Goal: Information Seeking & Learning: Learn about a topic

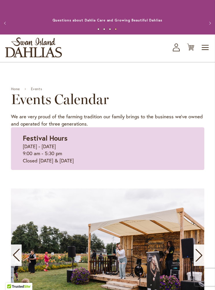
click at [205, 49] on span "Toggle Nav" at bounding box center [206, 48] width 9 height 12
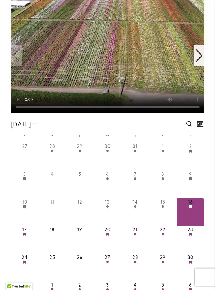
scroll to position [200, 0]
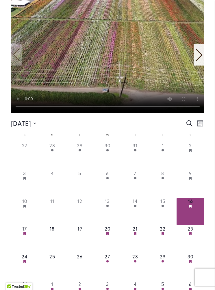
click at [201, 123] on icon at bounding box center [200, 123] width 6 height 6
click at [181, 164] on icon at bounding box center [179, 163] width 5 height 5
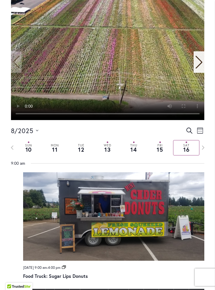
scroll to position [192, 0]
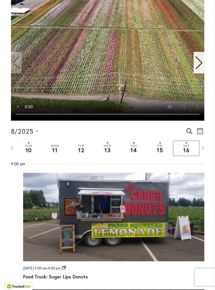
click at [203, 149] on icon "Next week" at bounding box center [203, 148] width 3 height 4
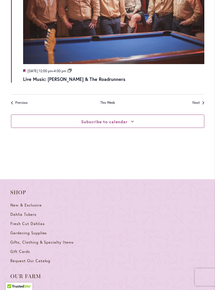
scroll to position [1548, 0]
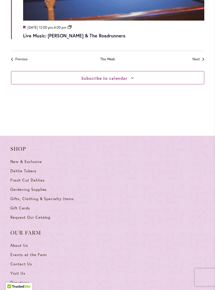
click at [127, 75] on button "Subscribe to calendar" at bounding box center [104, 78] width 46 height 6
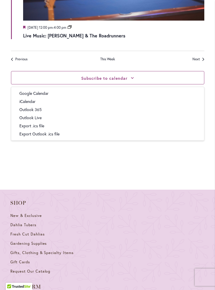
click at [200, 51] on nav "Previous This Week Next" at bounding box center [108, 56] width 194 height 11
click at [195, 57] on link "Next" at bounding box center [199, 59] width 12 height 5
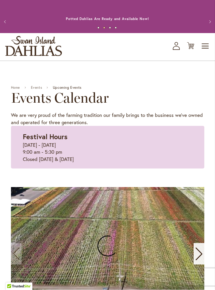
scroll to position [2, 0]
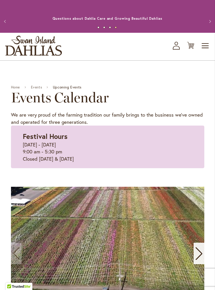
click at [208, 46] on span "Toggle Nav" at bounding box center [206, 46] width 9 height 12
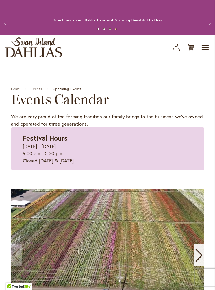
scroll to position [0, 0]
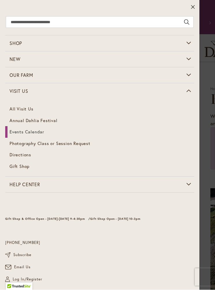
click at [57, 121] on link "Annual Dahlia Festival" at bounding box center [99, 121] width 189 height 12
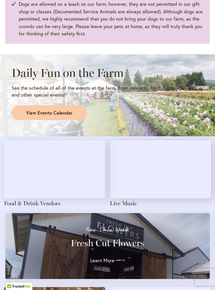
scroll to position [491, 0]
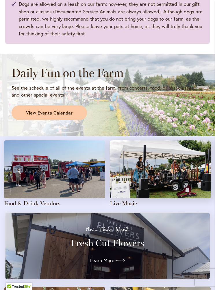
click at [65, 109] on span "View Events Calendar" at bounding box center [49, 112] width 47 height 7
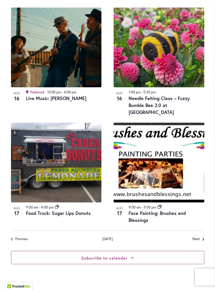
scroll to position [751, 0]
click at [200, 236] on link "Next Events" at bounding box center [199, 238] width 12 height 5
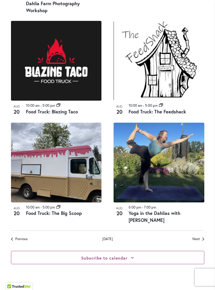
click at [200, 236] on span "Next Events" at bounding box center [197, 238] width 8 height 5
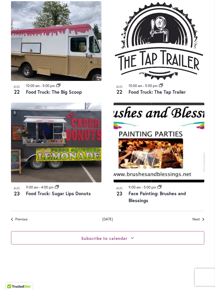
click at [201, 217] on link "Next Events" at bounding box center [199, 219] width 12 height 5
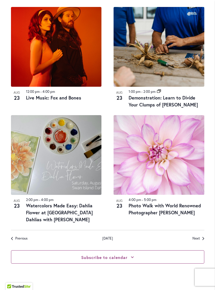
scroll to position [750, 0]
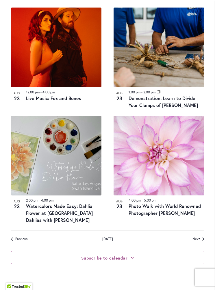
click at [200, 234] on nav "Previous Events Today Next Events" at bounding box center [108, 235] width 194 height 11
click at [200, 236] on link "Next Events" at bounding box center [199, 238] width 12 height 5
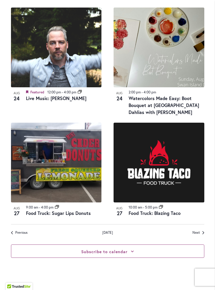
click at [200, 230] on span "Next Events" at bounding box center [197, 232] width 8 height 5
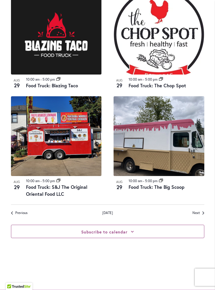
click at [200, 211] on span "Next Events" at bounding box center [197, 212] width 8 height 5
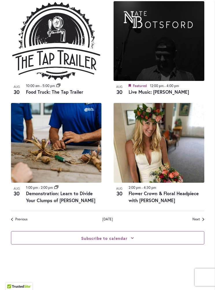
scroll to position [750, 0]
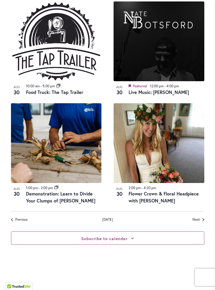
click at [203, 217] on link "Next Events" at bounding box center [199, 219] width 12 height 5
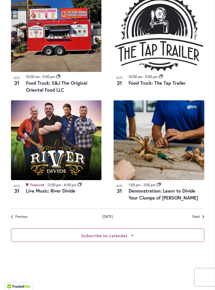
scroll to position [766, 0]
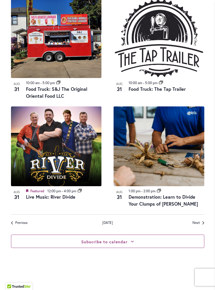
click at [204, 220] on link "Next Events" at bounding box center [199, 222] width 12 height 5
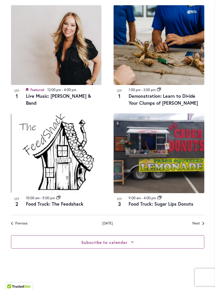
click at [202, 221] on link "Next Events" at bounding box center [199, 223] width 12 height 5
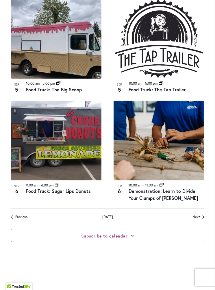
click at [204, 219] on div "Subscribe to calendar Google Calendar iCalendar Outlook 365 Outlook Live Export…" at bounding box center [108, 235] width 194 height 32
click at [200, 214] on link "Next Events" at bounding box center [199, 216] width 12 height 5
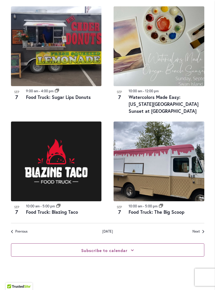
click at [204, 230] on icon "Next Events" at bounding box center [204, 231] width 2 height 3
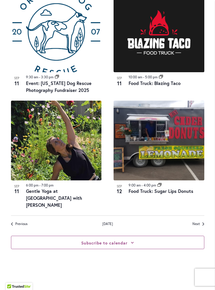
click at [202, 221] on link "Next Events" at bounding box center [199, 223] width 12 height 5
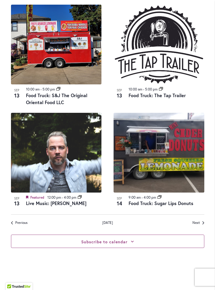
scroll to position [906, 0]
